Goal: Purchase product/service

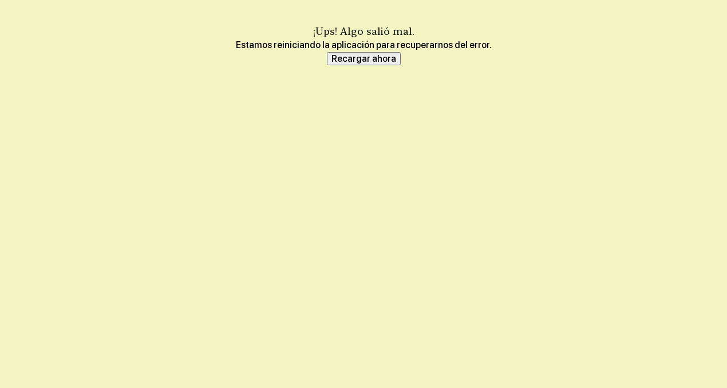
click at [374, 59] on font "Recargar ahora" at bounding box center [363, 58] width 65 height 11
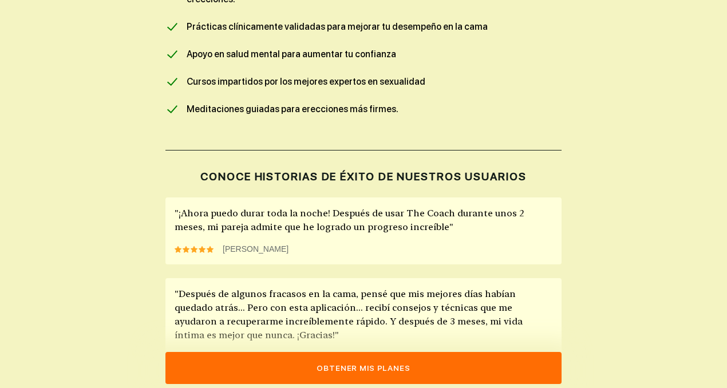
scroll to position [740, 0]
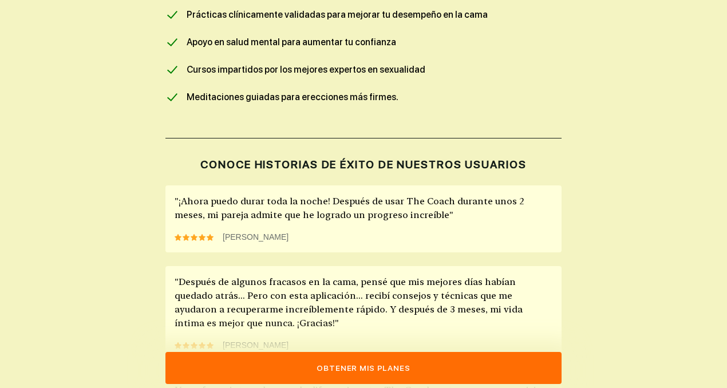
click at [359, 370] on font "Obtener mis planes" at bounding box center [362, 367] width 93 height 9
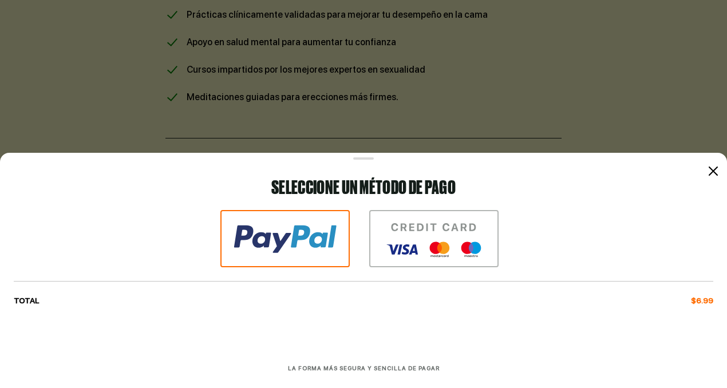
click at [713, 172] on icon at bounding box center [713, 171] width 9 height 9
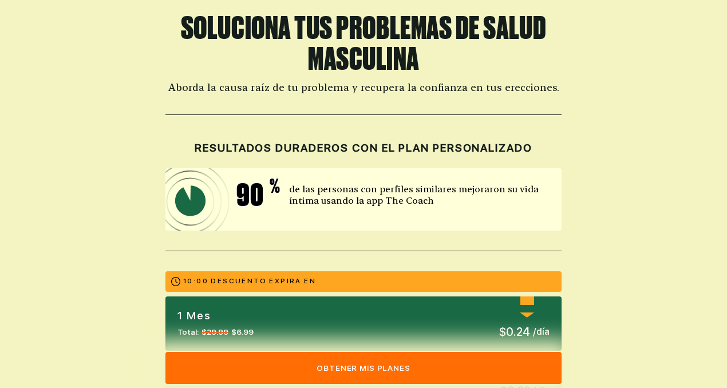
scroll to position [0, 0]
